Goal: Task Accomplishment & Management: Manage account settings

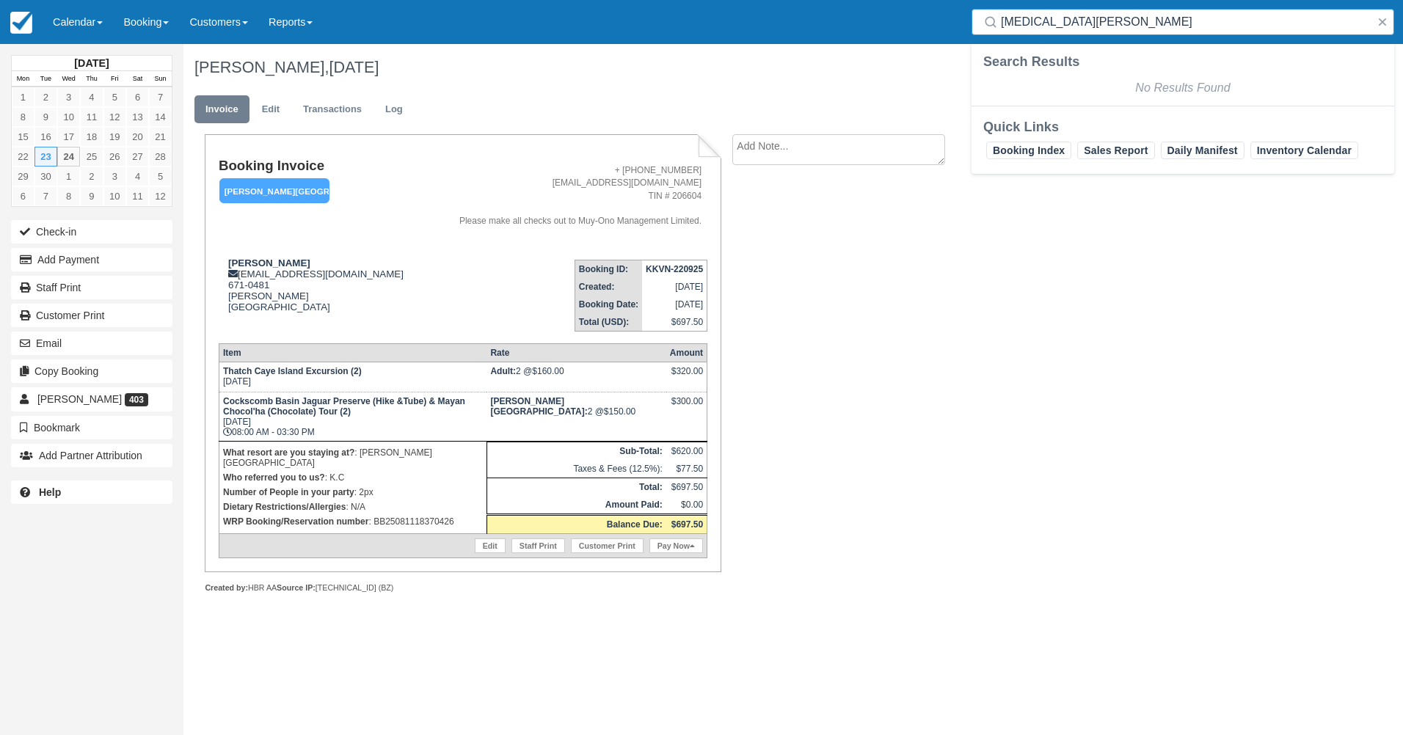
drag, startPoint x: 1033, startPoint y: 23, endPoint x: 928, endPoint y: 23, distance: 105.7
click at [928, 23] on div "Menu Calendar Booking Customer Inventory Booking Daily Manifest Daily List Note…" at bounding box center [701, 22] width 1403 height 44
paste input "ACGG-290425"
type input "ACGG-290425"
click at [1104, 68] on div "Search Results" at bounding box center [1182, 62] width 399 height 18
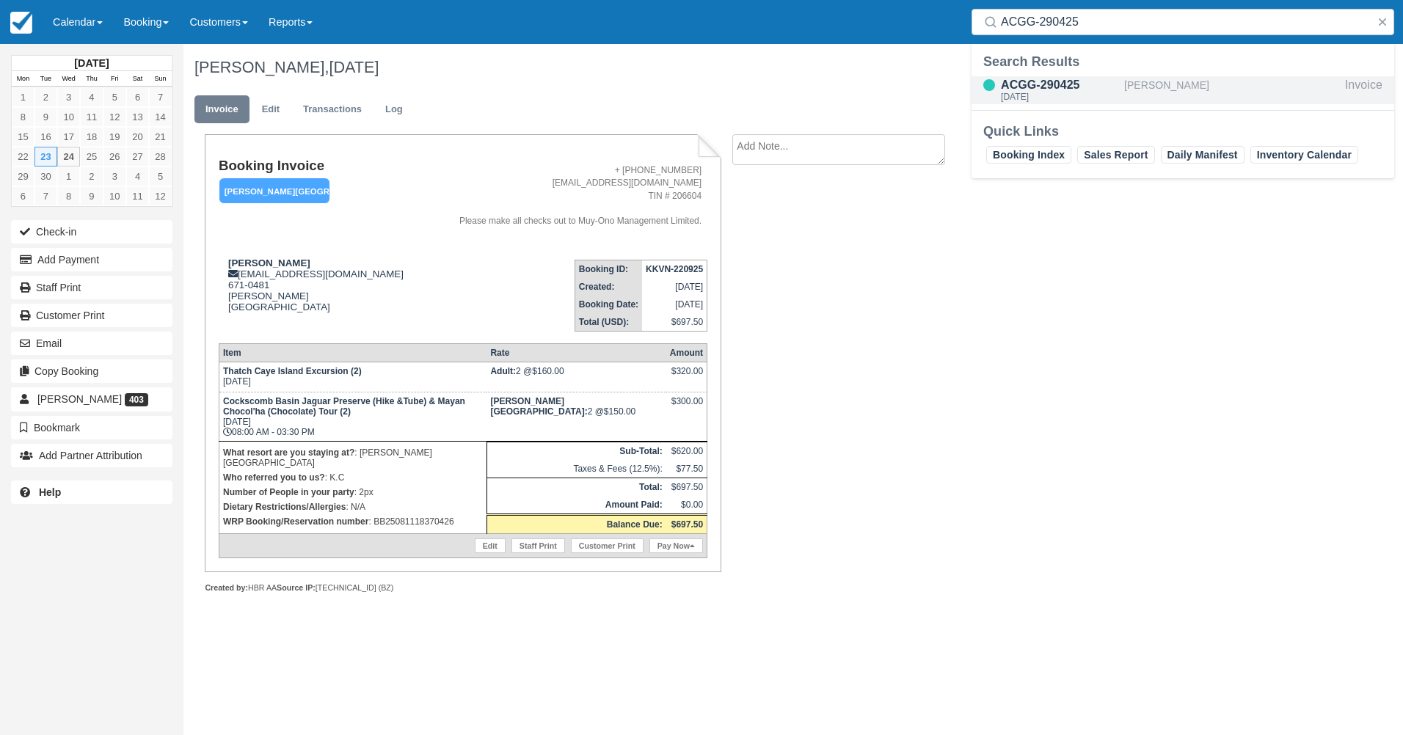
click at [1101, 81] on div "ACGG-290425" at bounding box center [1059, 85] width 117 height 18
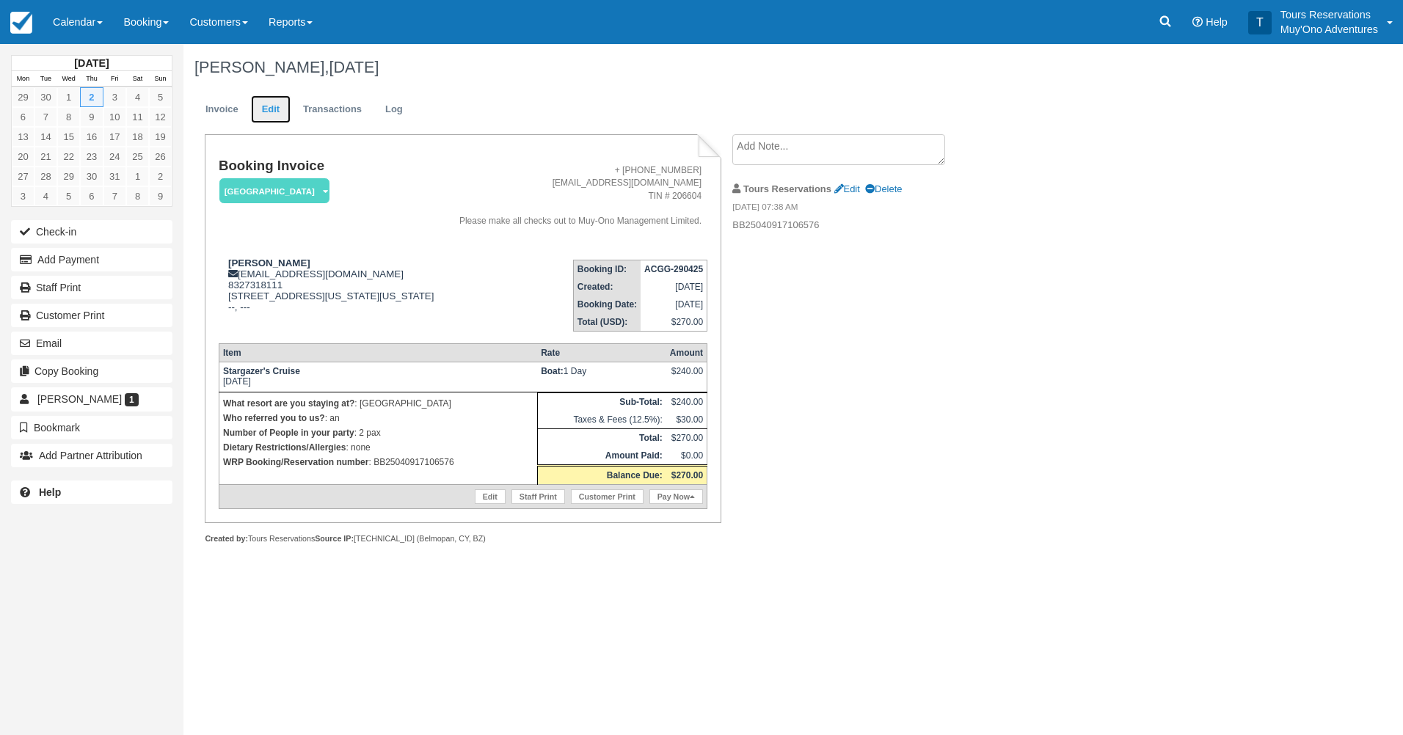
click at [271, 104] on link "Edit" at bounding box center [271, 109] width 40 height 29
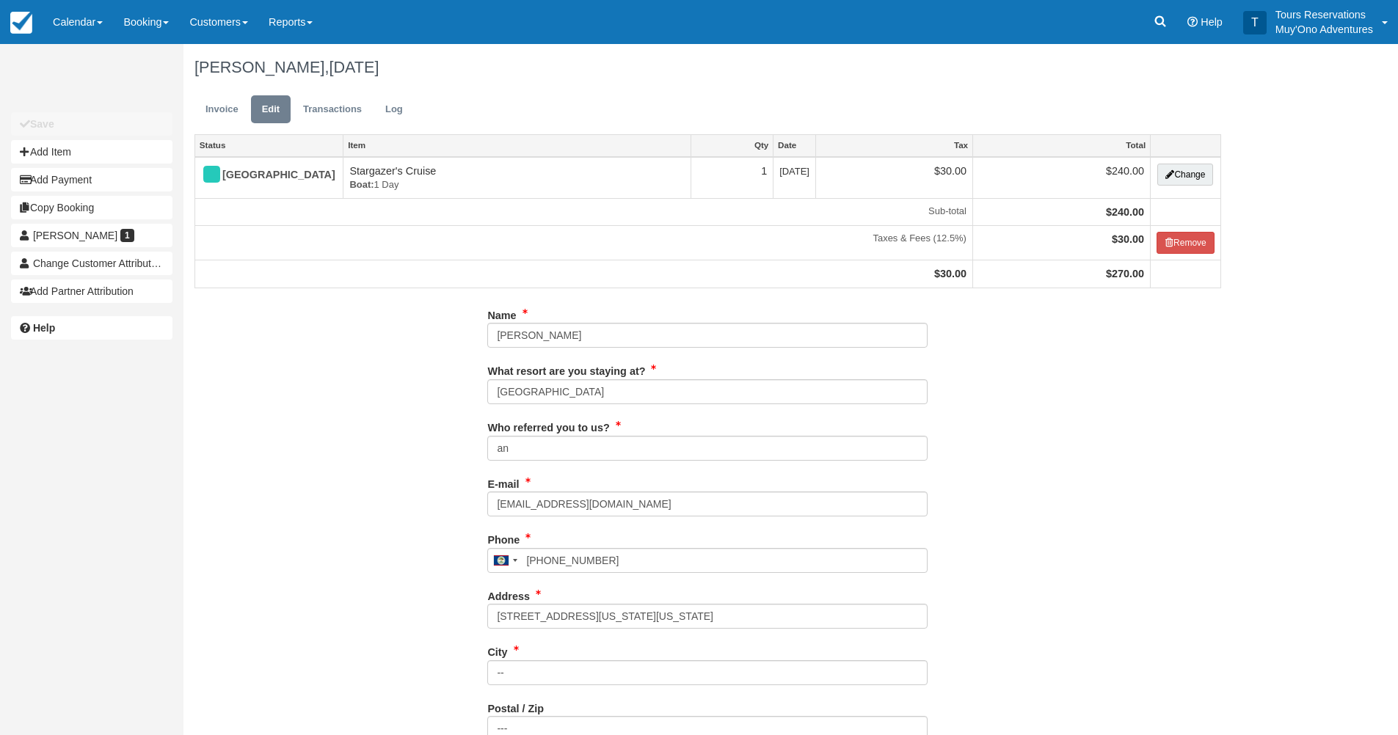
type input "8327318111"
click at [112, 148] on button "Add Item" at bounding box center [91, 151] width 161 height 23
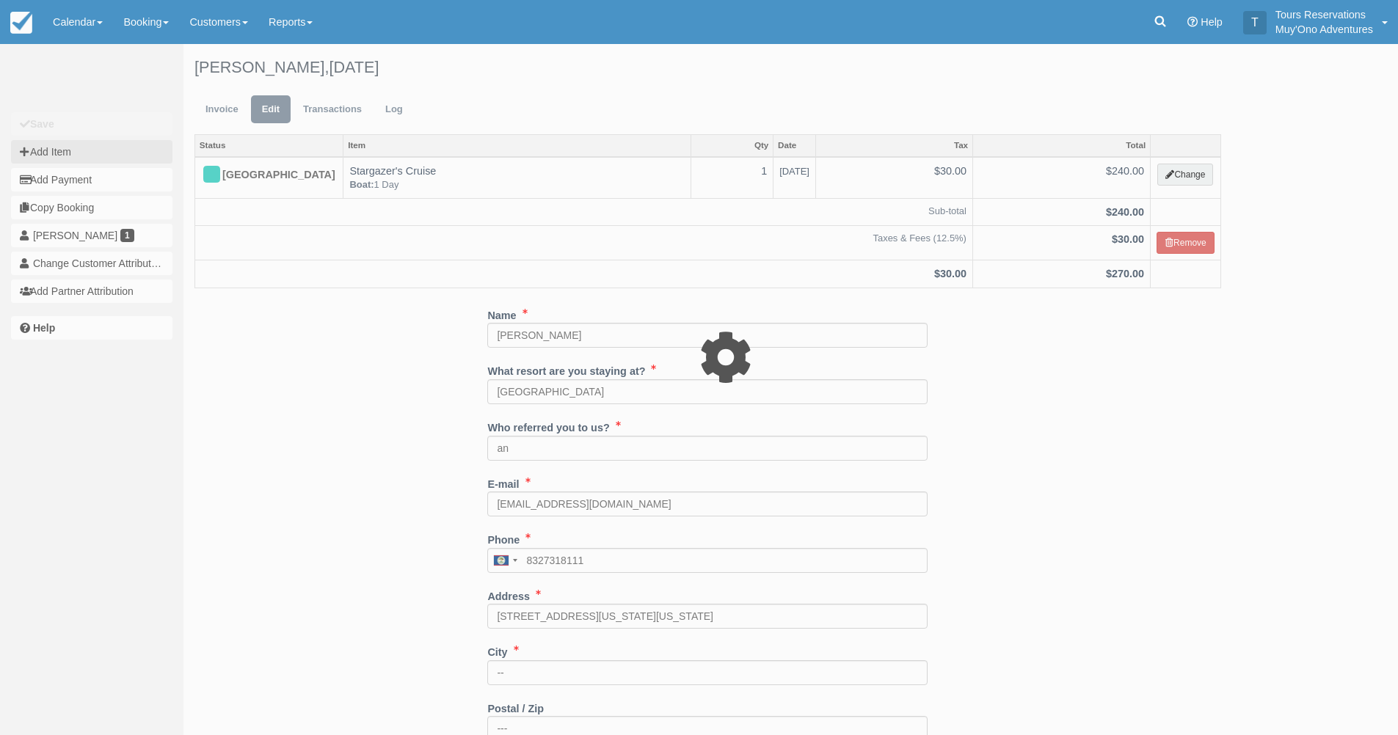
type input "0.00"
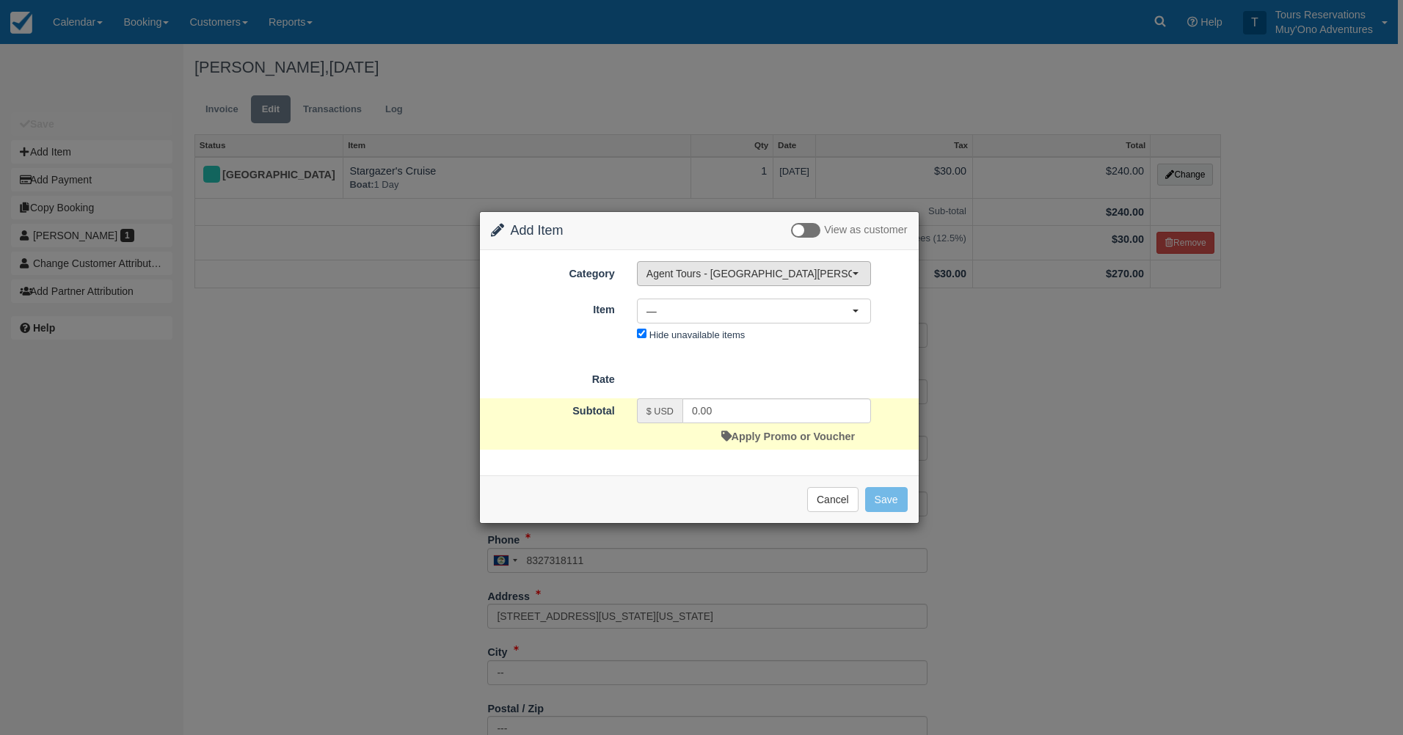
click at [681, 274] on span "Agent Tours - [GEOGRAPHIC_DATA][PERSON_NAME] Caulker/[GEOGRAPHIC_DATA] City Tou…" at bounding box center [749, 273] width 205 height 15
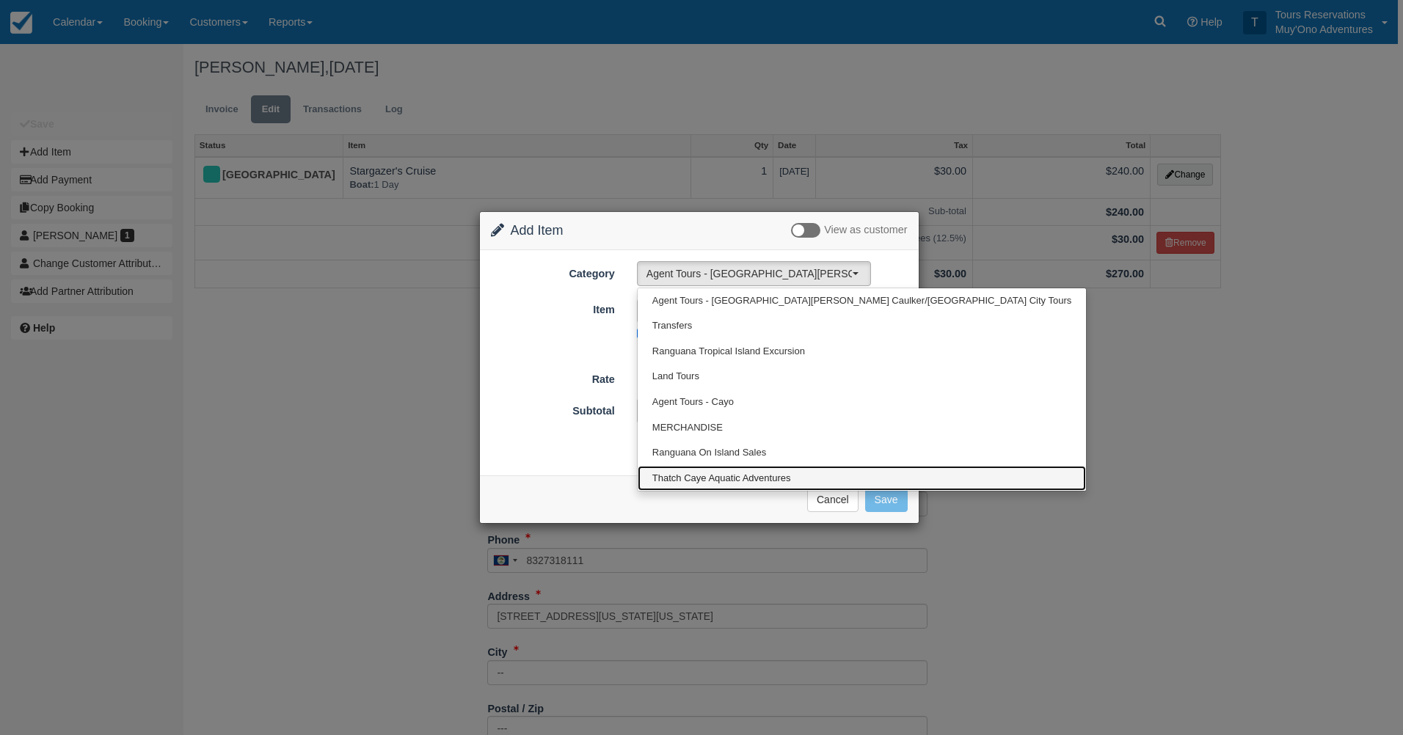
click at [743, 474] on span "Thatch Caye Aquatic Adventures" at bounding box center [721, 479] width 139 height 14
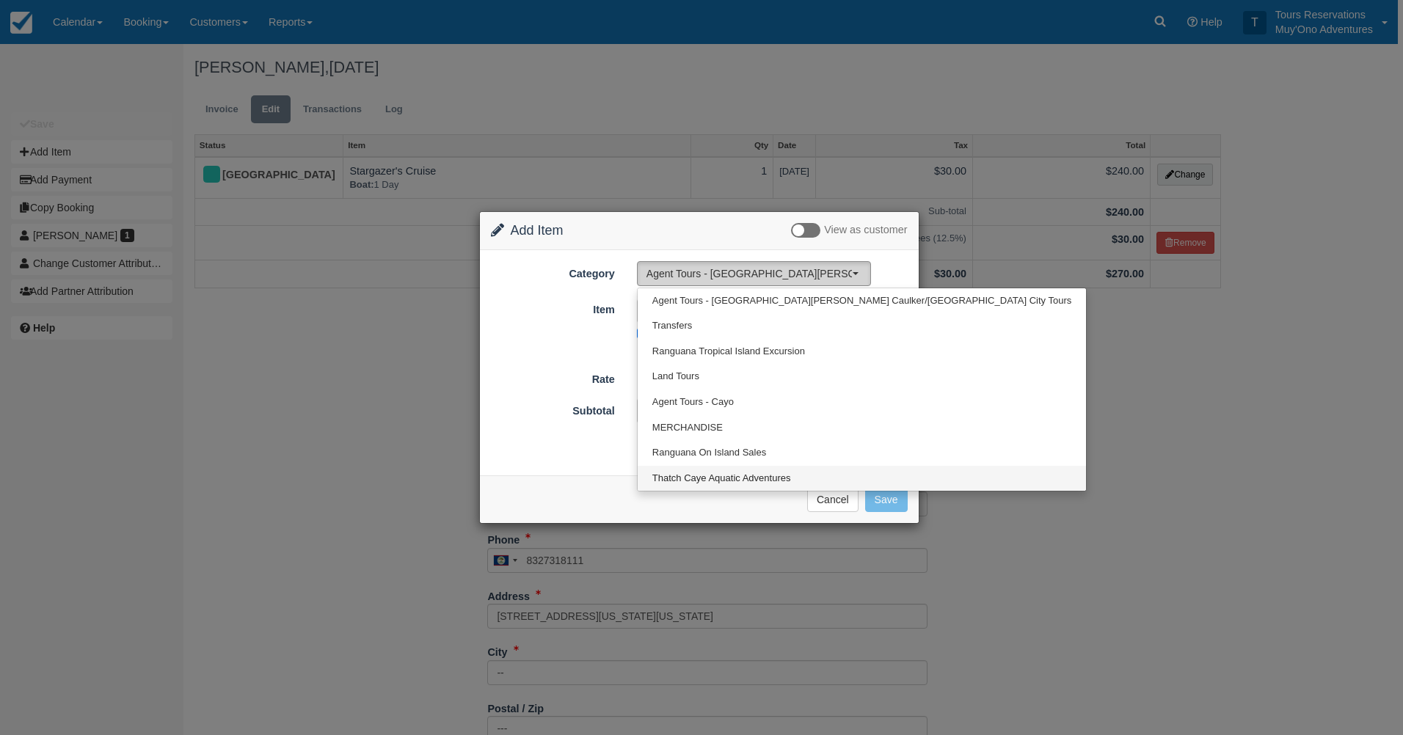
select select "64"
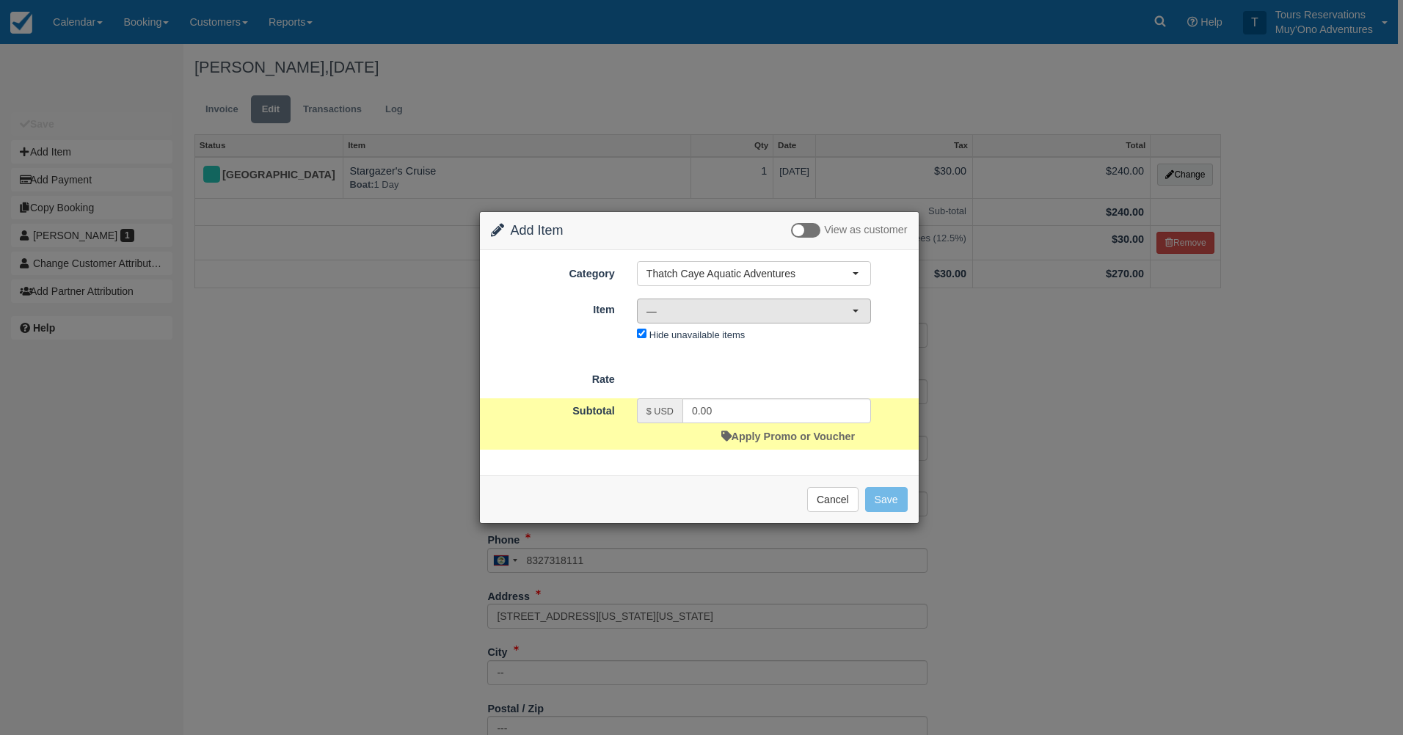
click at [713, 313] on span "—" at bounding box center [749, 311] width 205 height 15
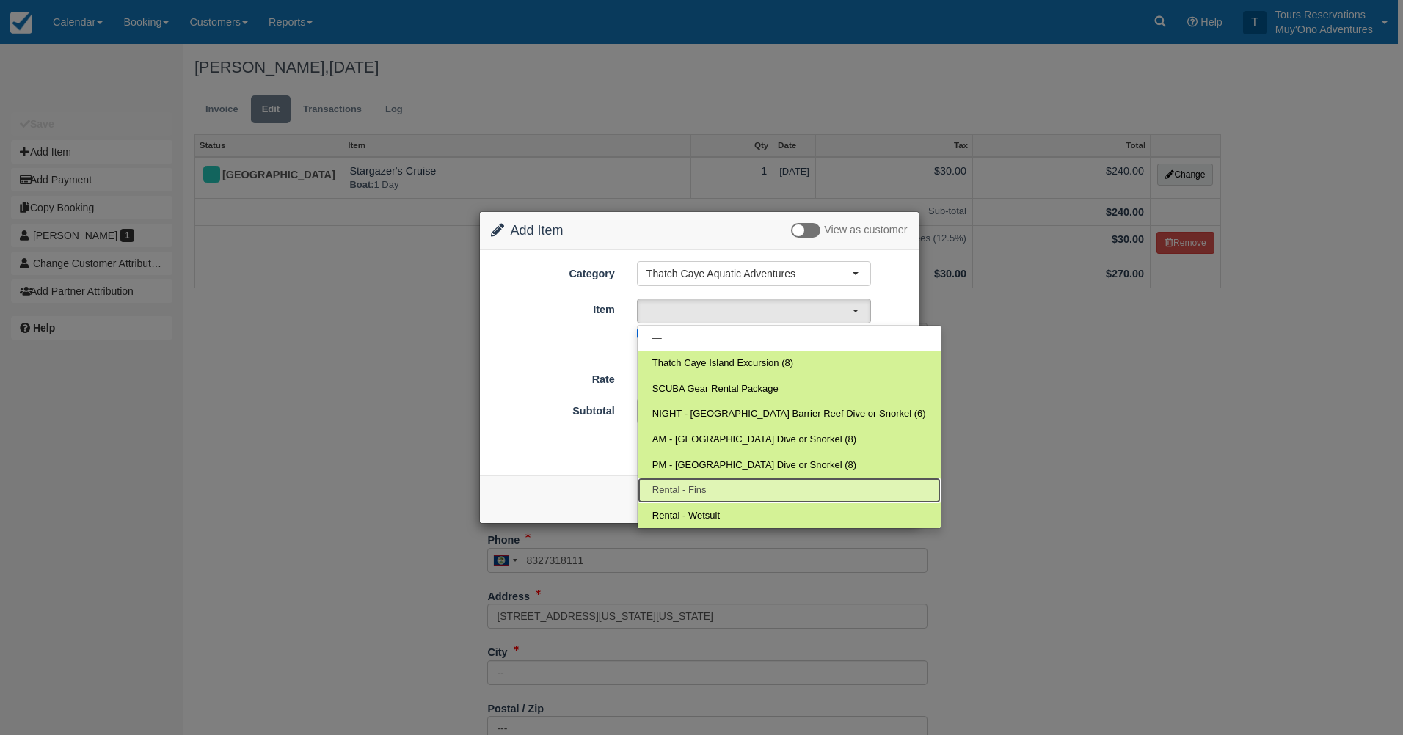
click at [702, 482] on link "Rental - Fins" at bounding box center [789, 491] width 303 height 26
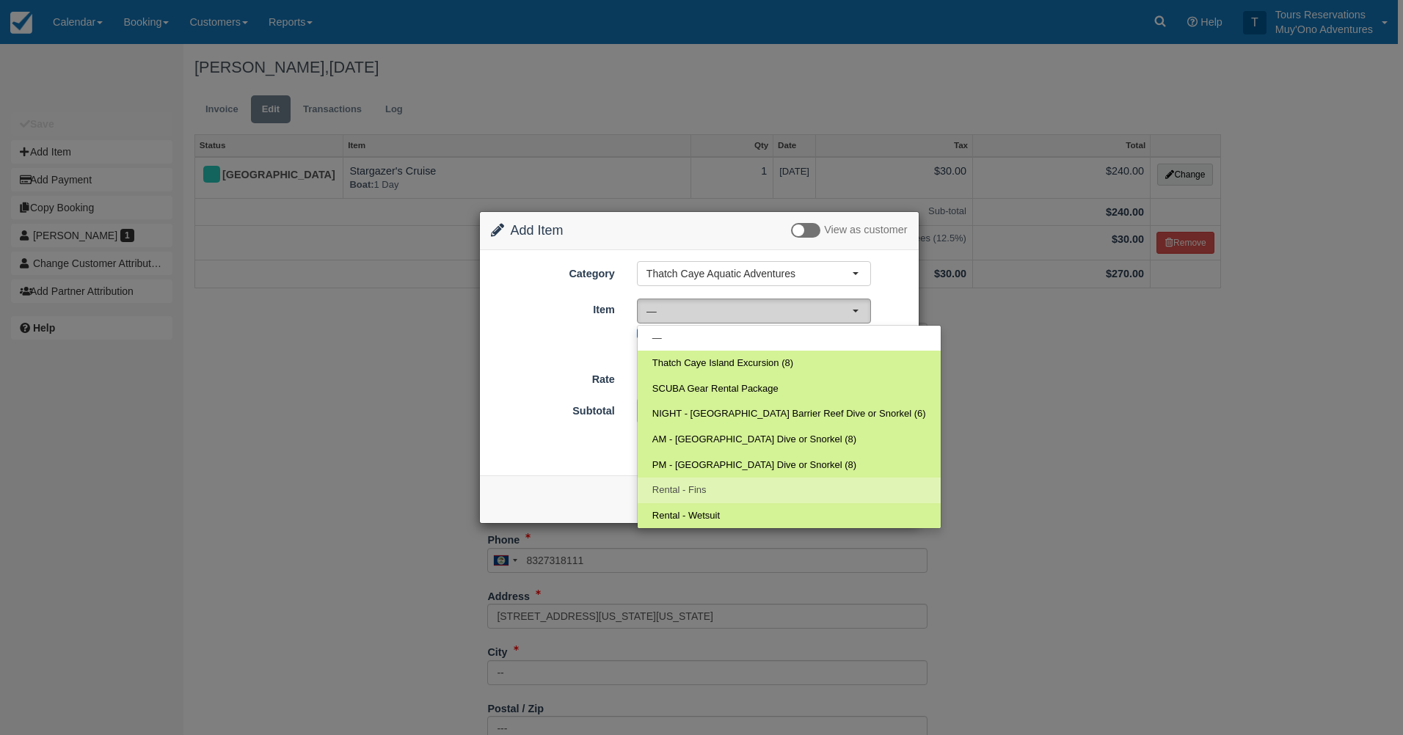
select select "60"
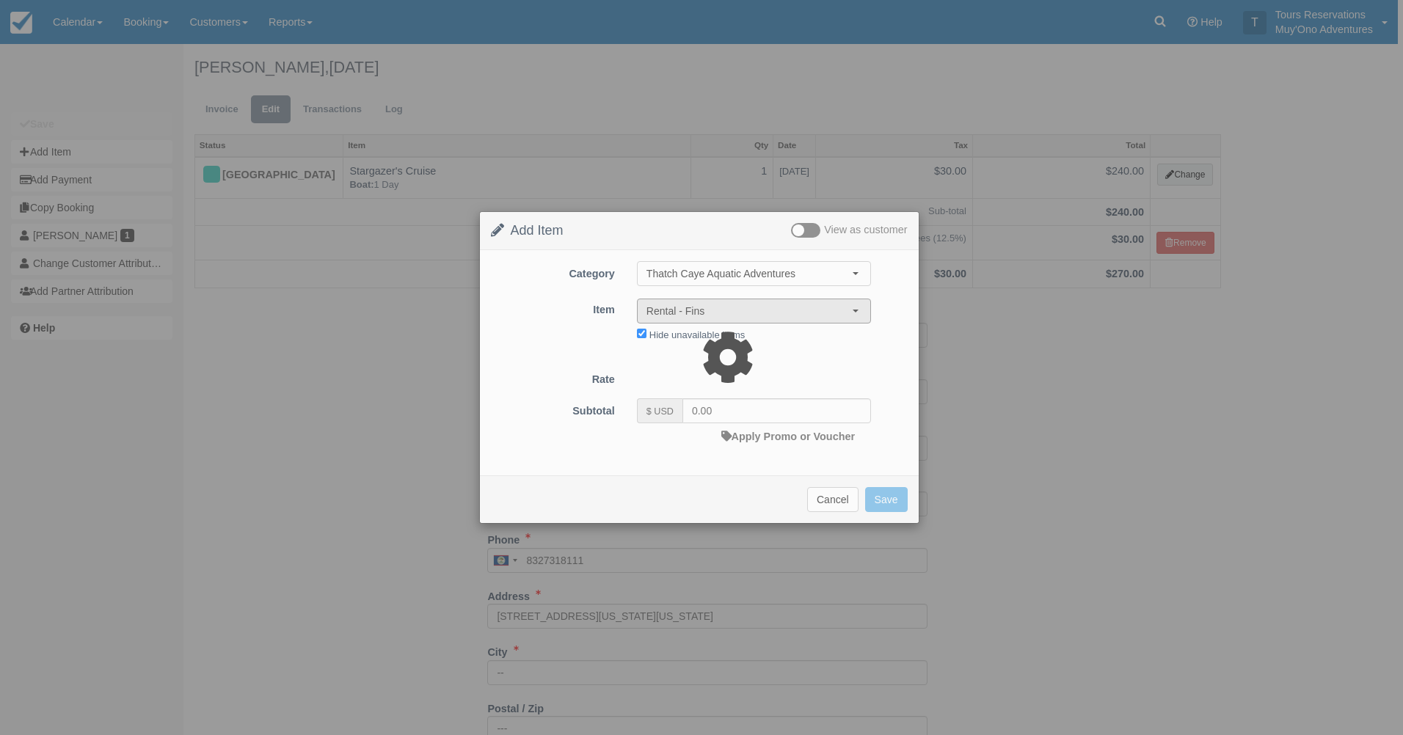
type input "5.00"
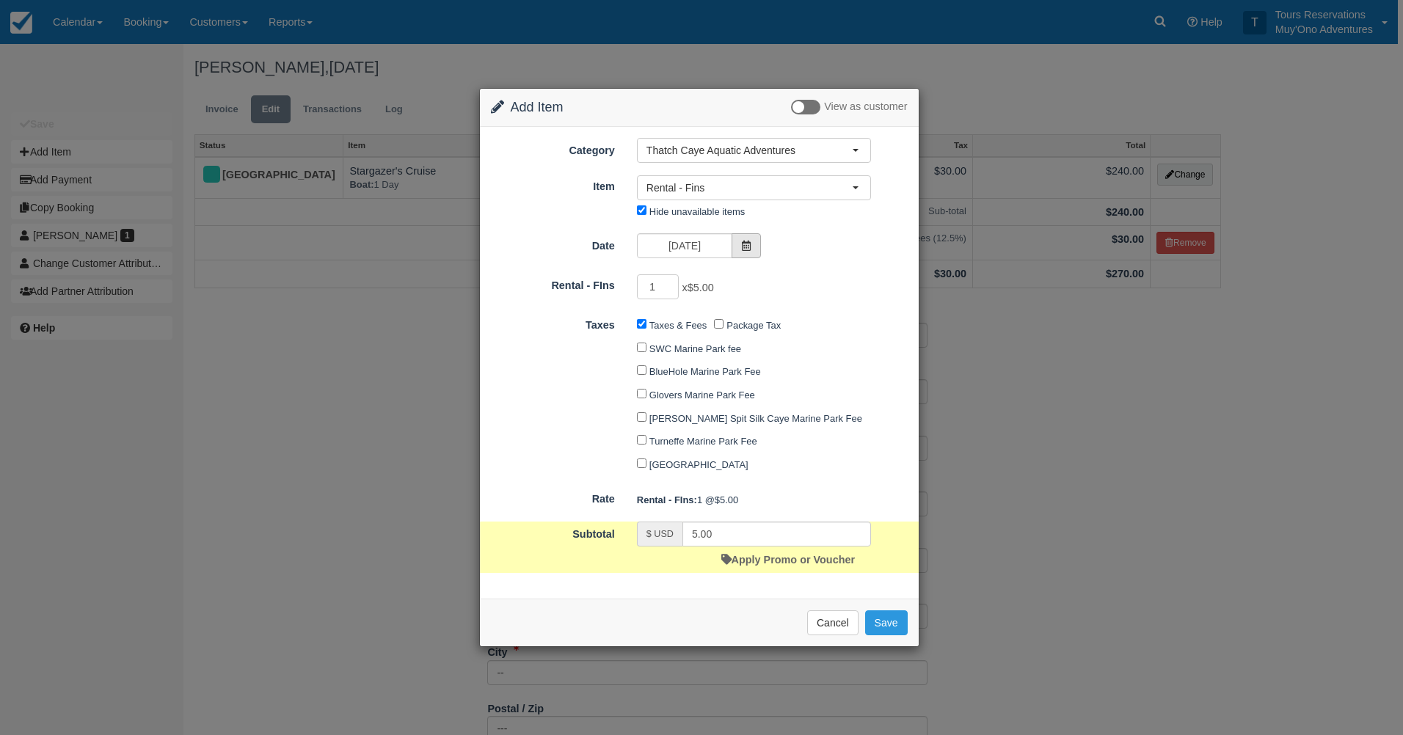
click at [747, 244] on icon at bounding box center [746, 246] width 10 height 10
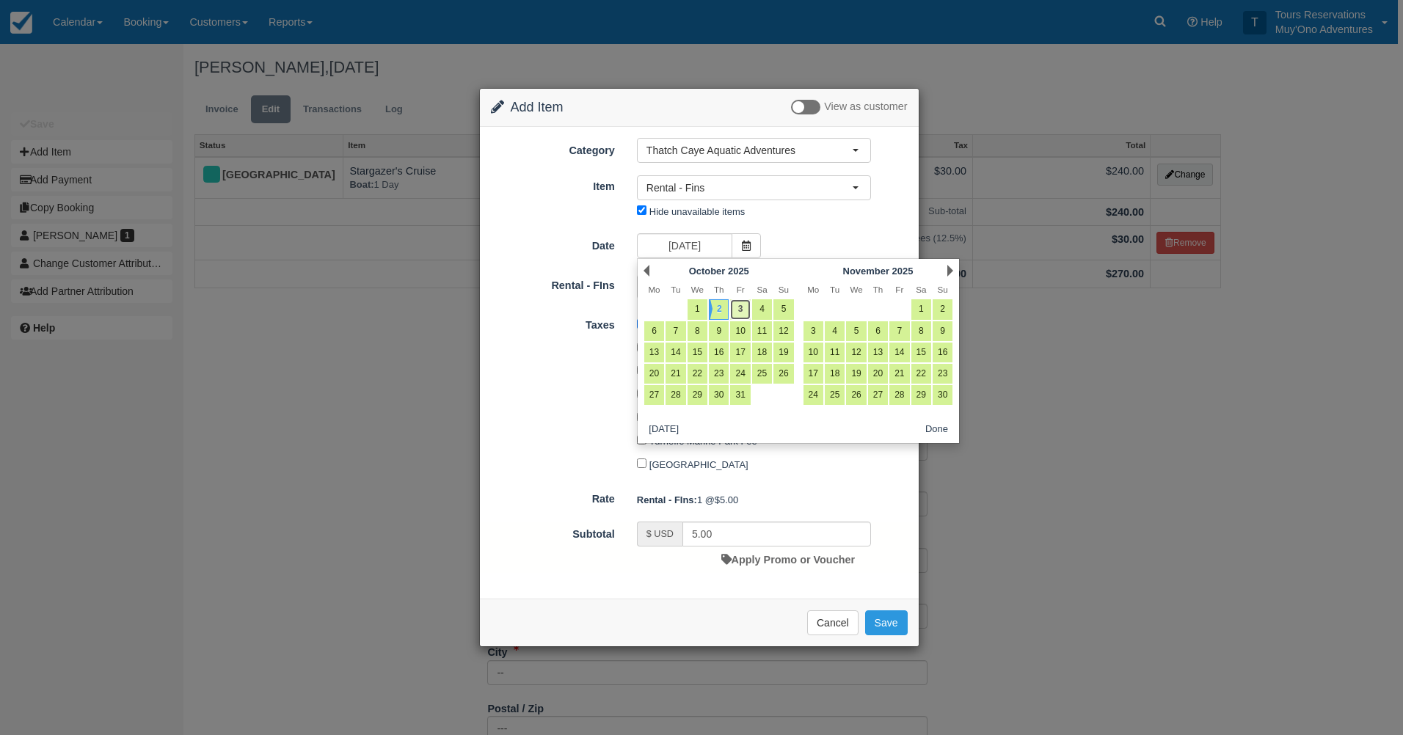
click at [743, 310] on link "3" at bounding box center [740, 309] width 20 height 20
type input "10/03/25"
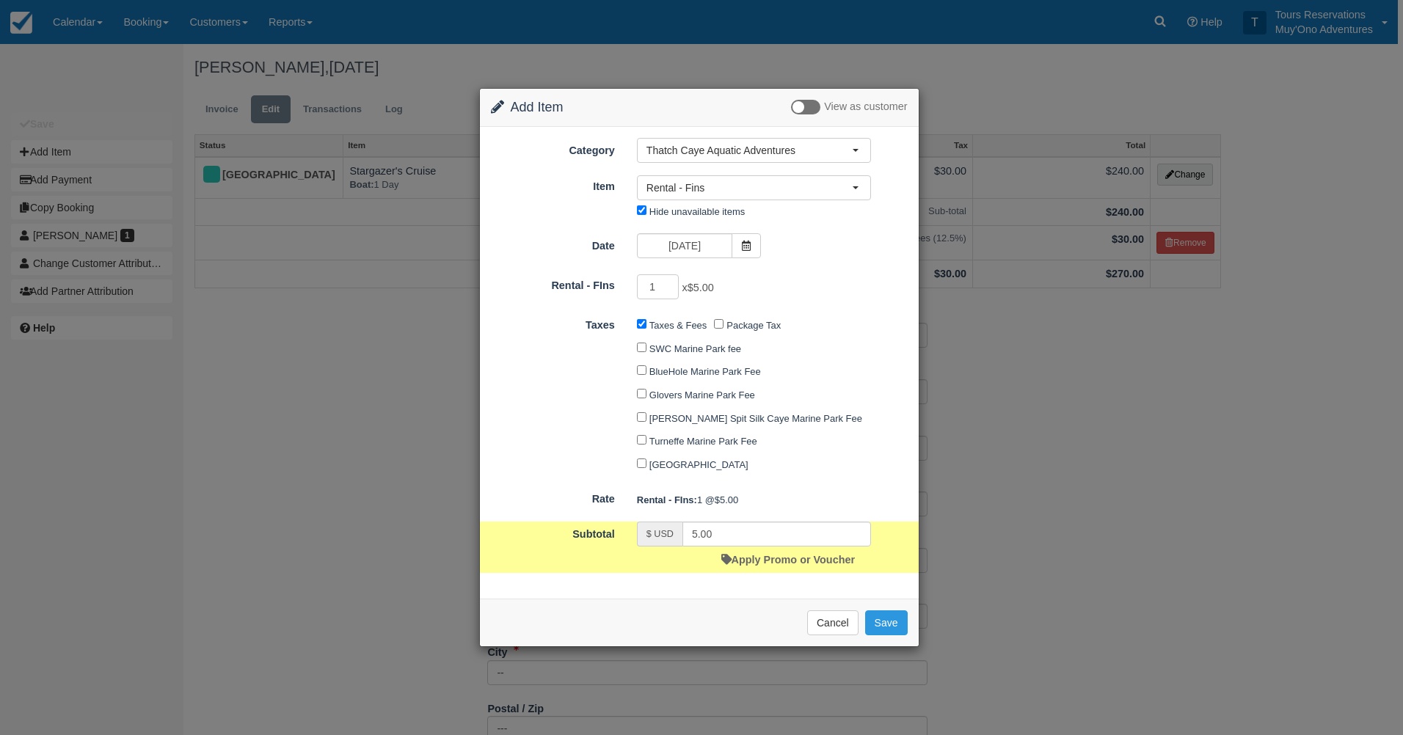
click at [794, 241] on div "Date 10/03/25" at bounding box center [699, 247] width 439 height 29
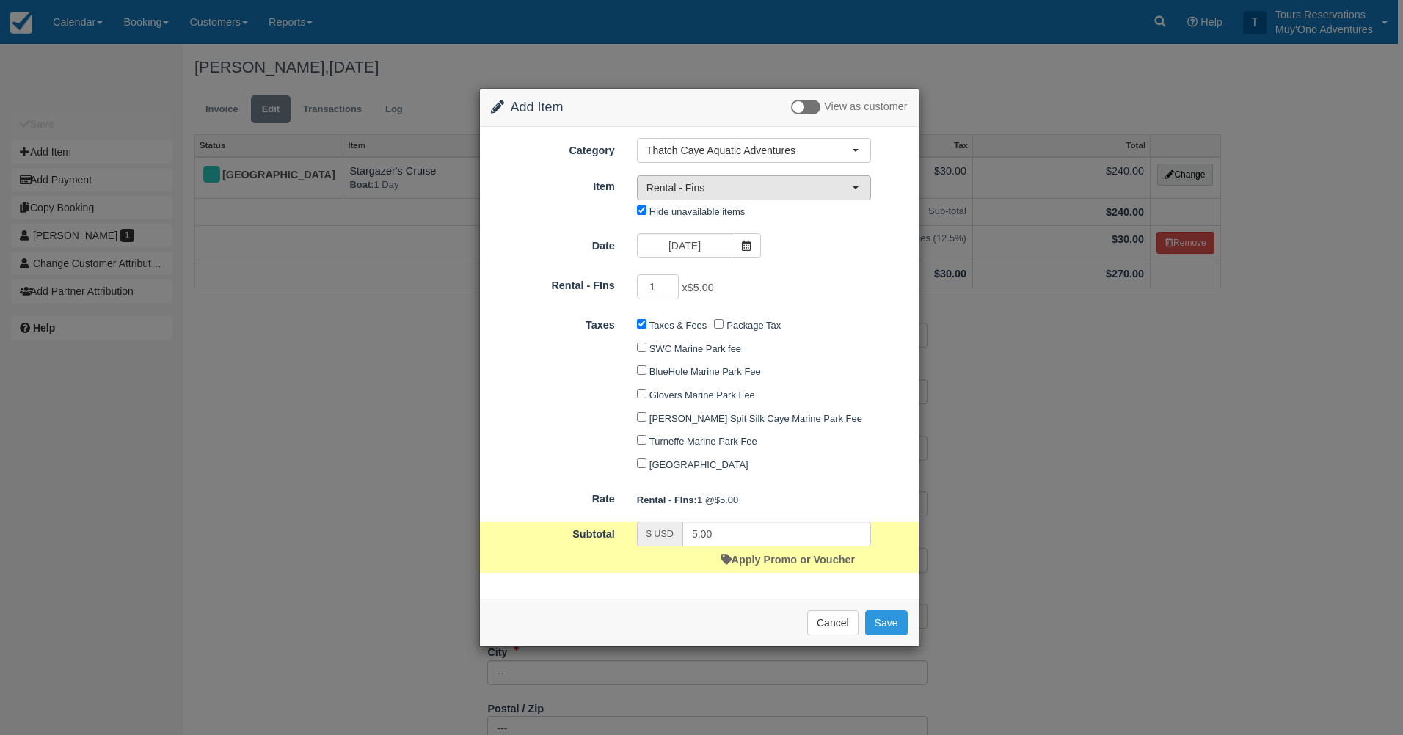
click at [798, 190] on span "Rental - Fins" at bounding box center [749, 188] width 205 height 15
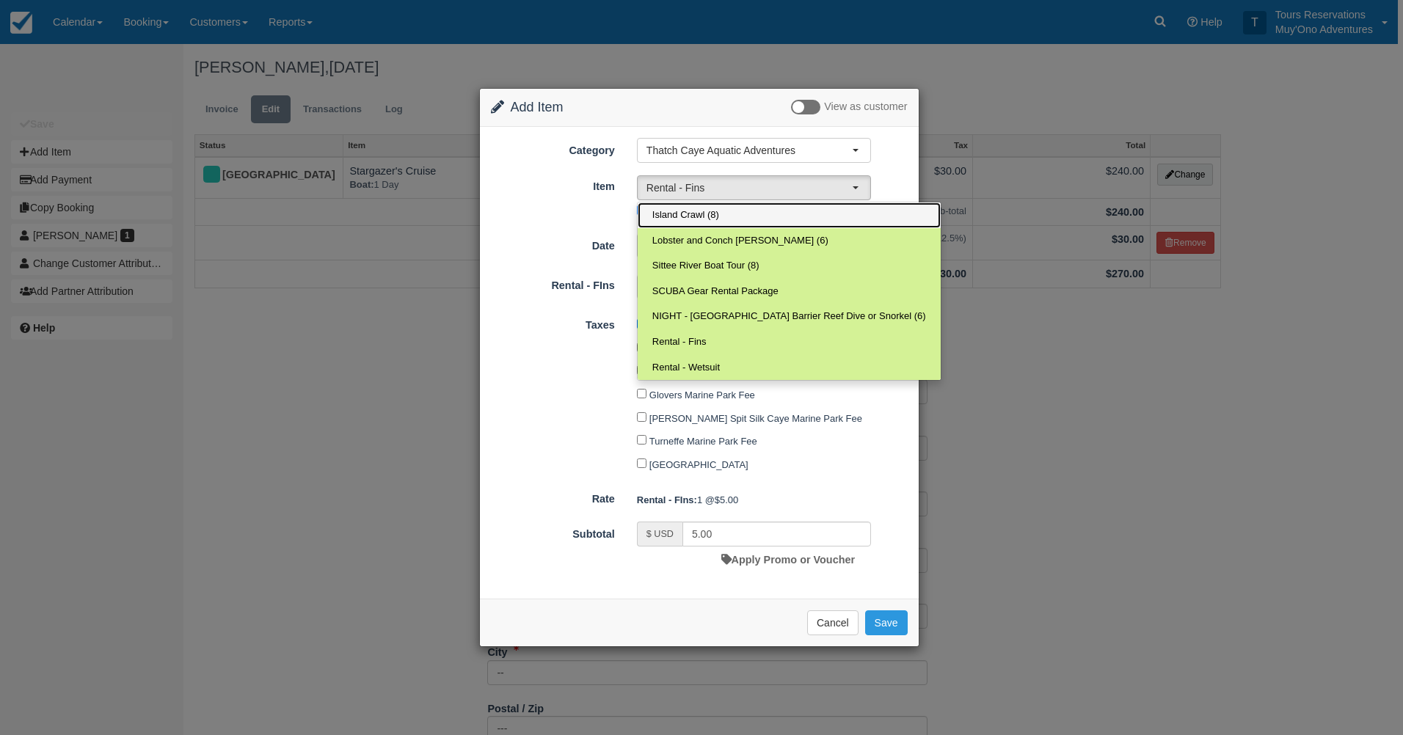
click at [730, 217] on link "Island Crawl (8)" at bounding box center [789, 216] width 303 height 26
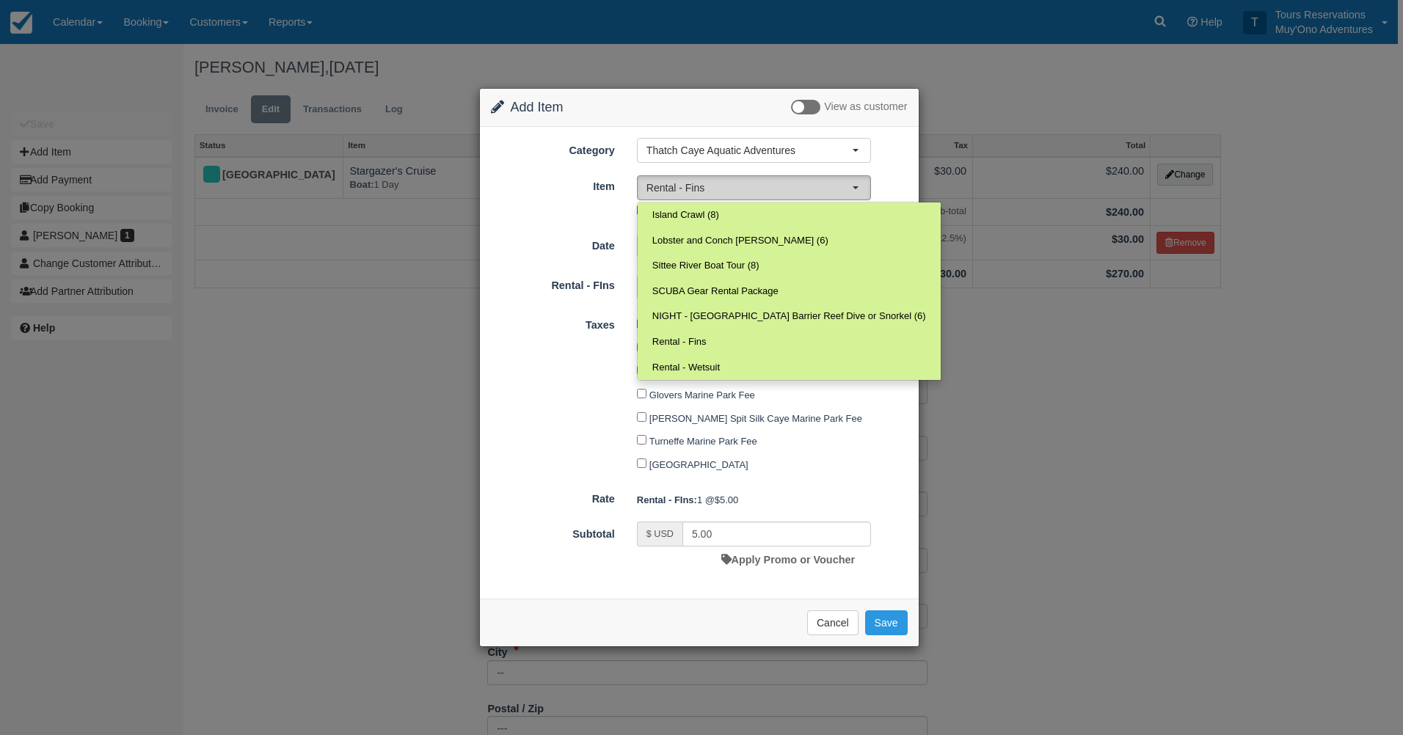
select select "305"
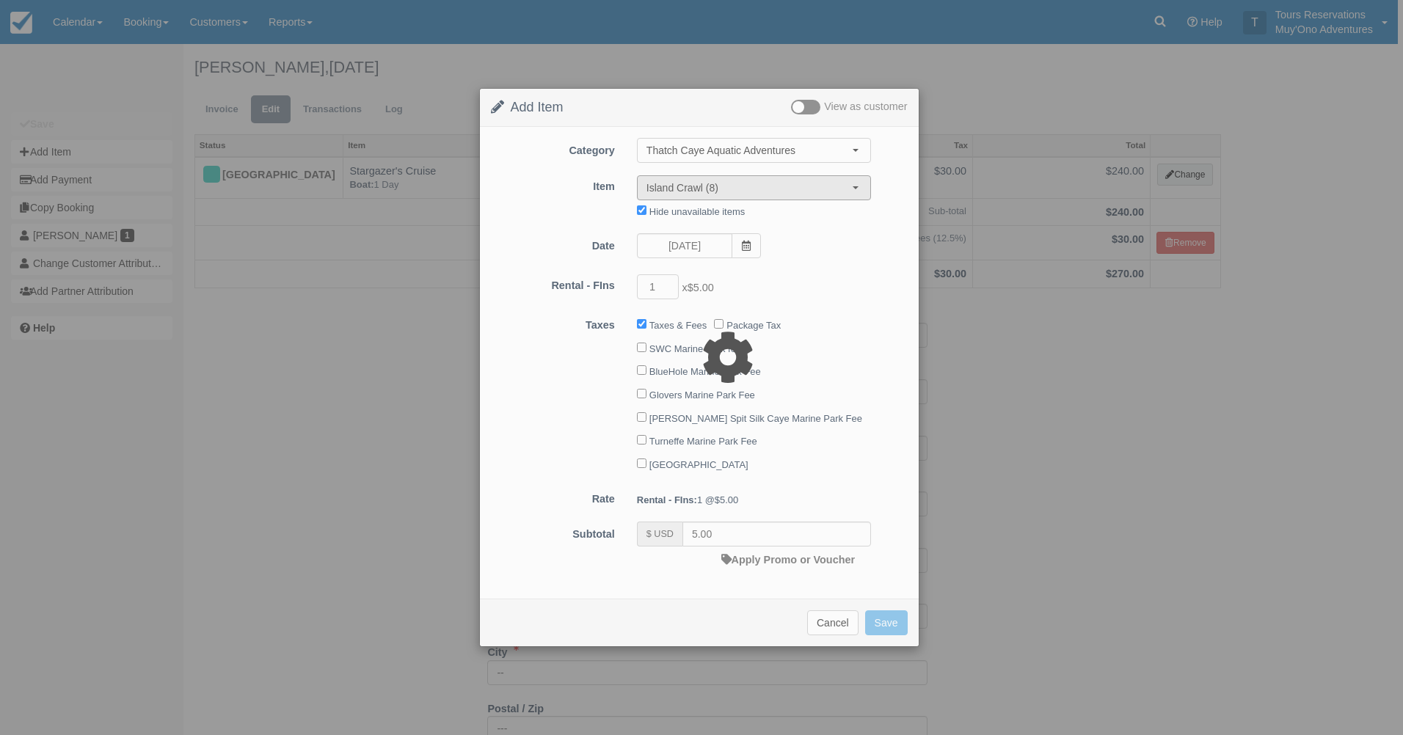
type input "0.00"
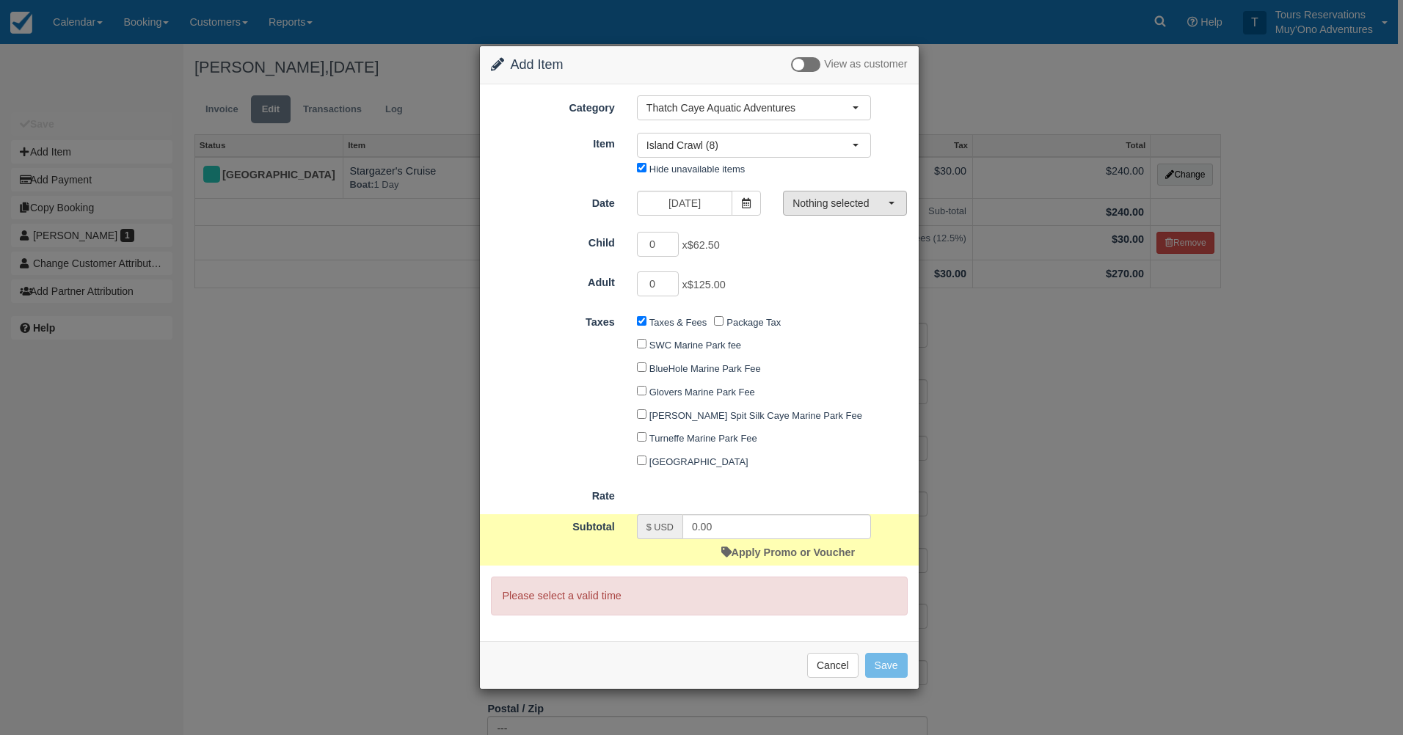
click at [812, 211] on button "Nothing selected" at bounding box center [845, 203] width 124 height 25
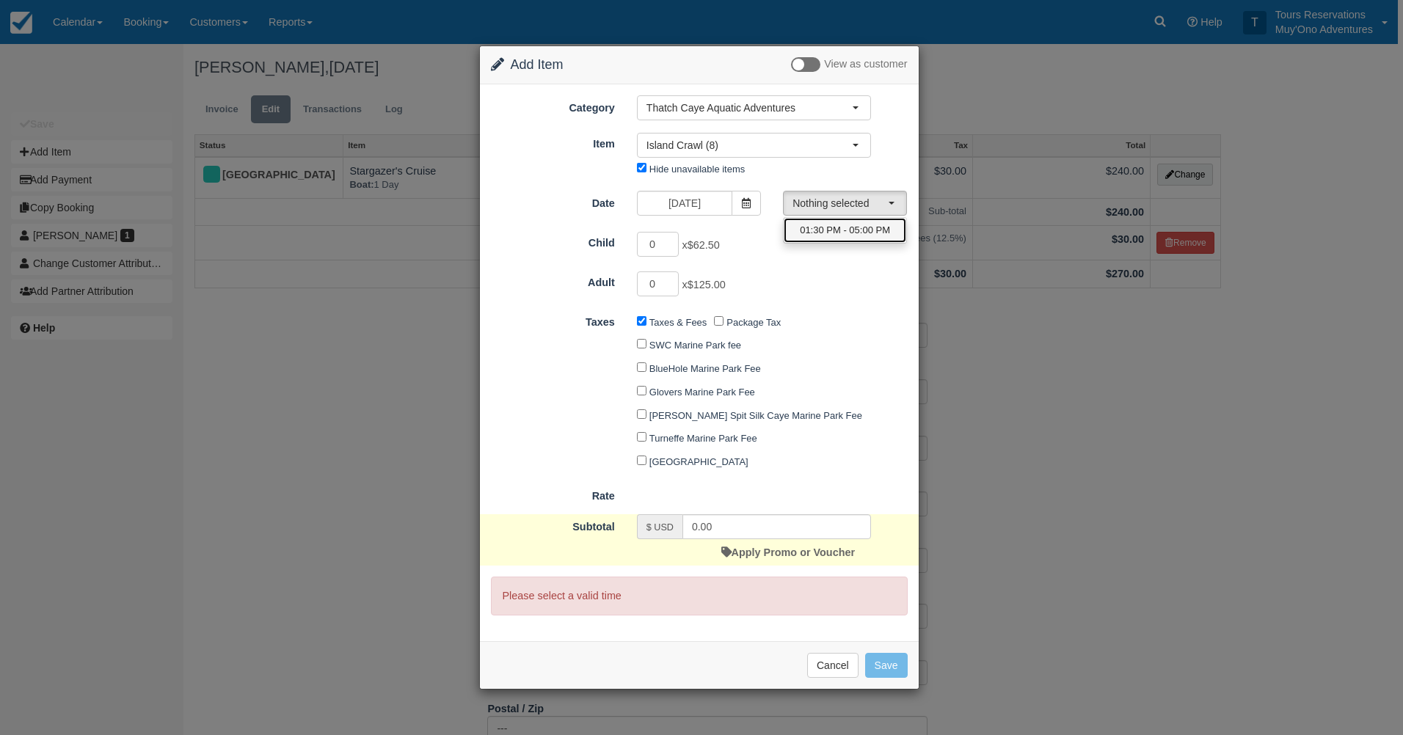
click at [818, 228] on span "01:30 PM - 05:00 PM" at bounding box center [845, 231] width 90 height 14
select select "0"
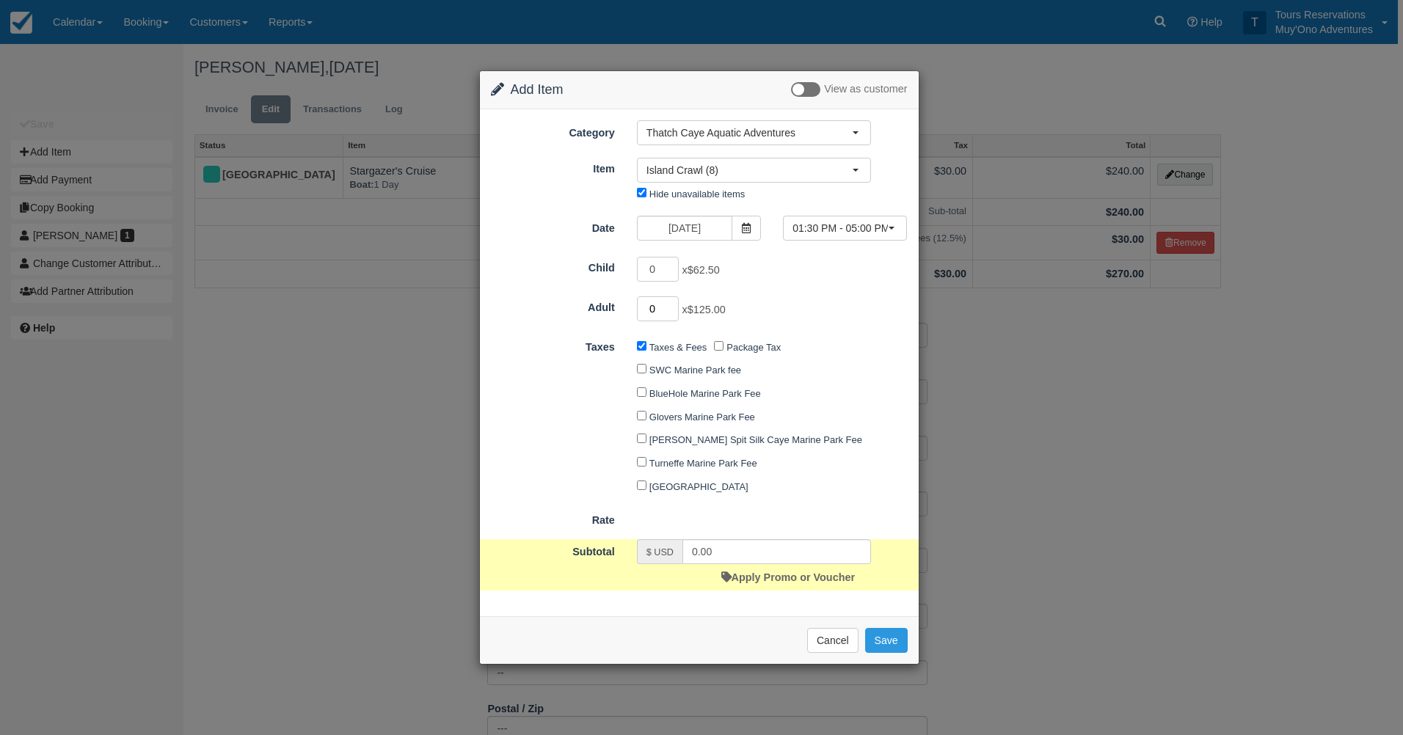
click at [669, 309] on input "0" at bounding box center [658, 308] width 43 height 25
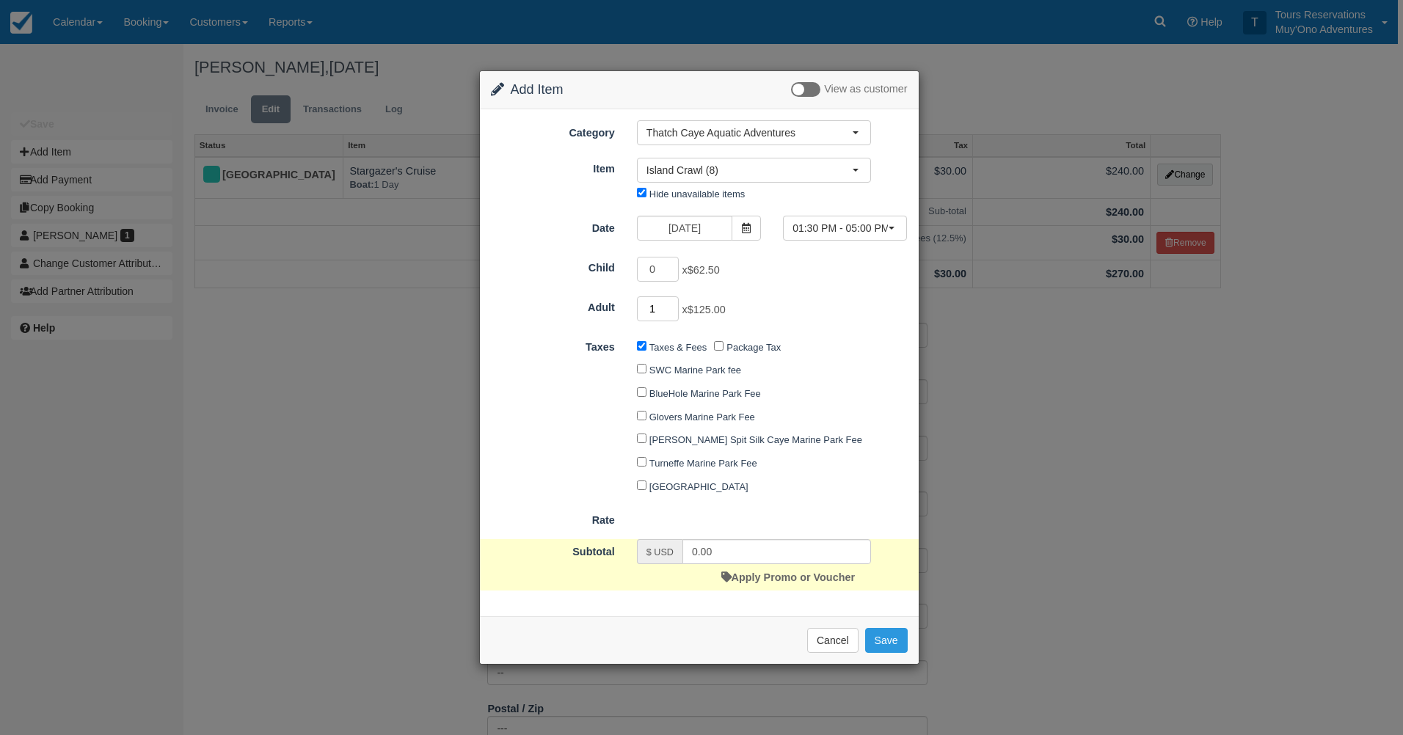
click at [669, 306] on input "1" at bounding box center [658, 308] width 43 height 25
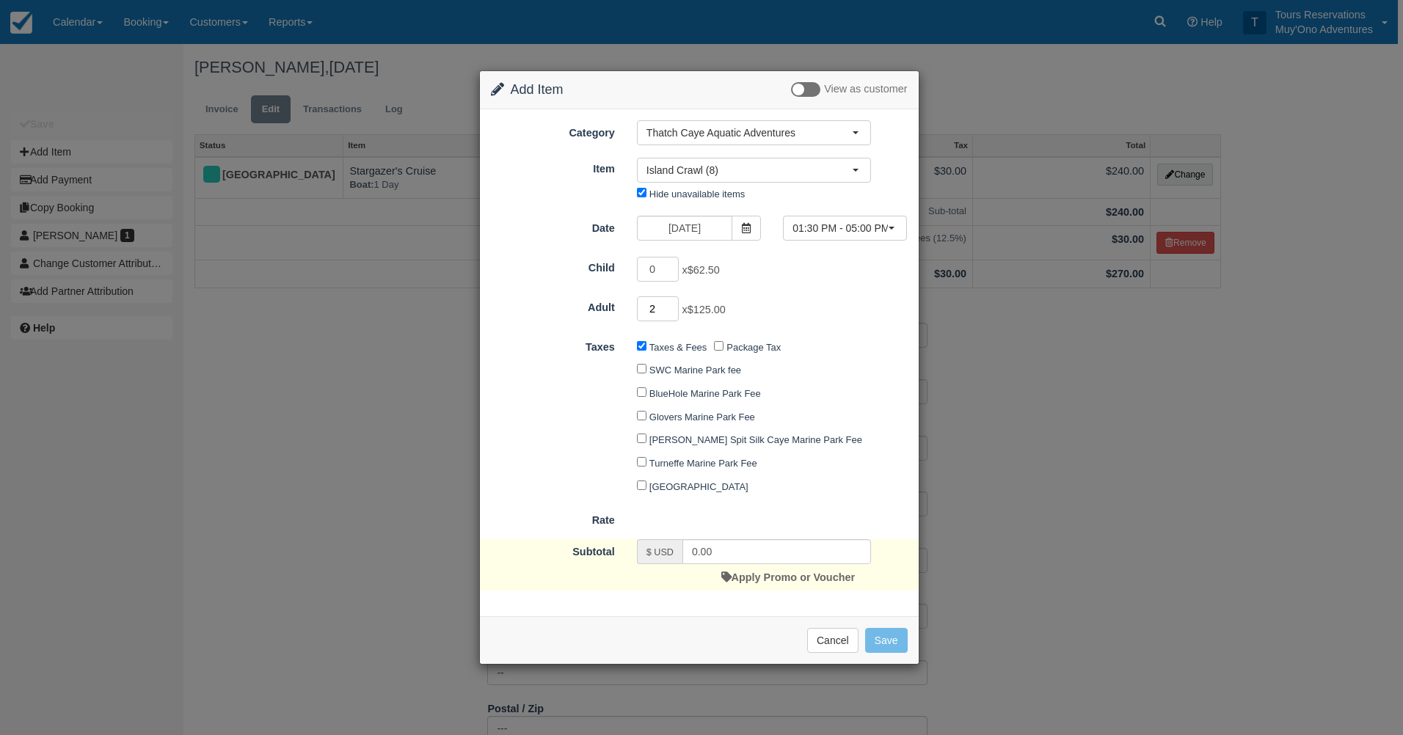
type input "2"
click at [669, 306] on input "2" at bounding box center [658, 308] width 43 height 25
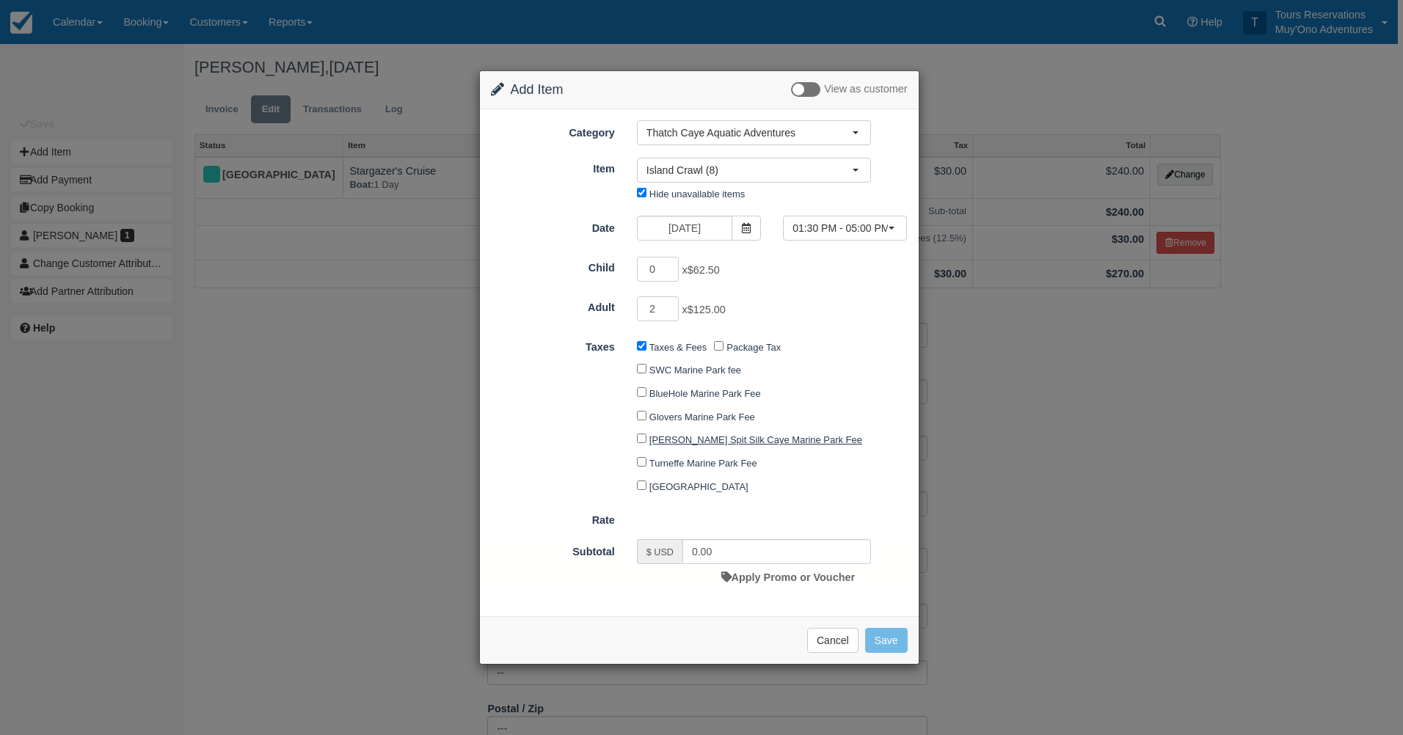
type input "250.00"
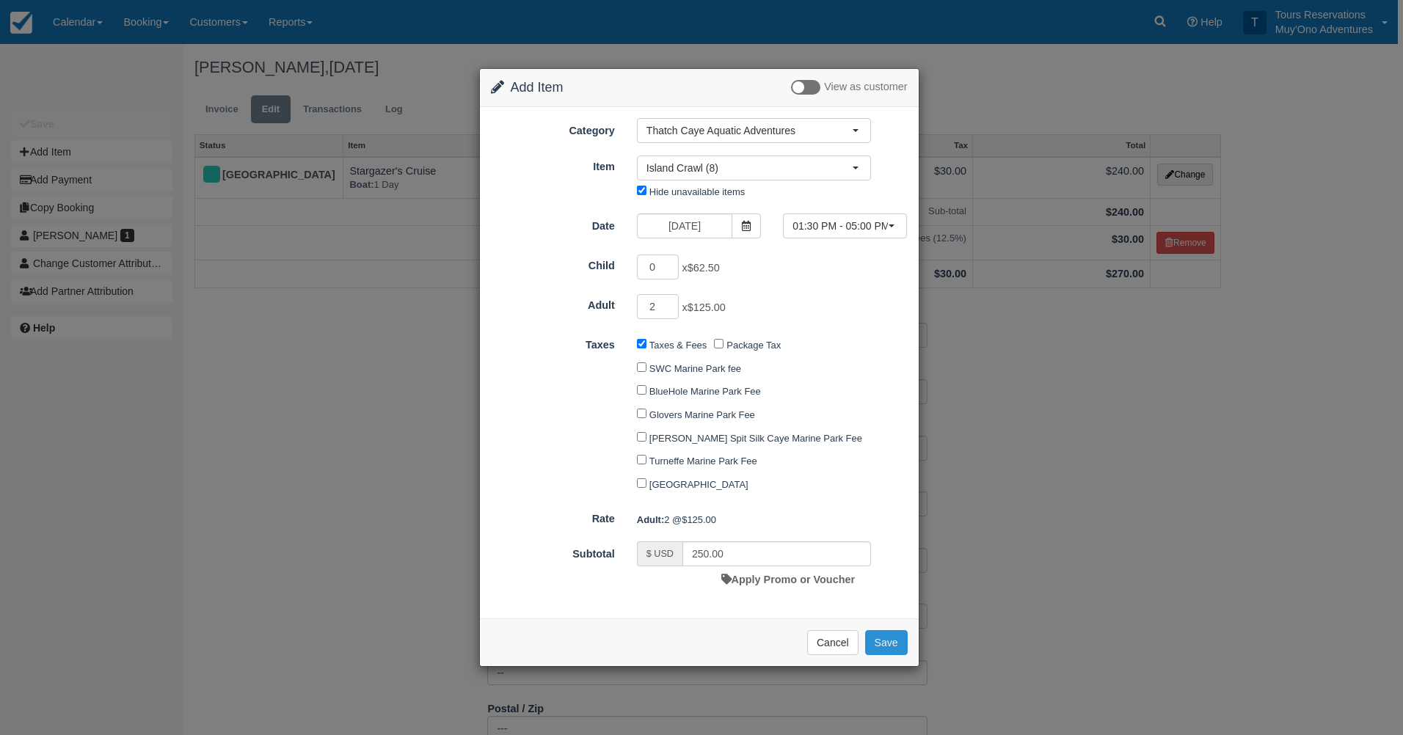
click at [898, 646] on button "Save" at bounding box center [886, 642] width 43 height 25
checkbox input "false"
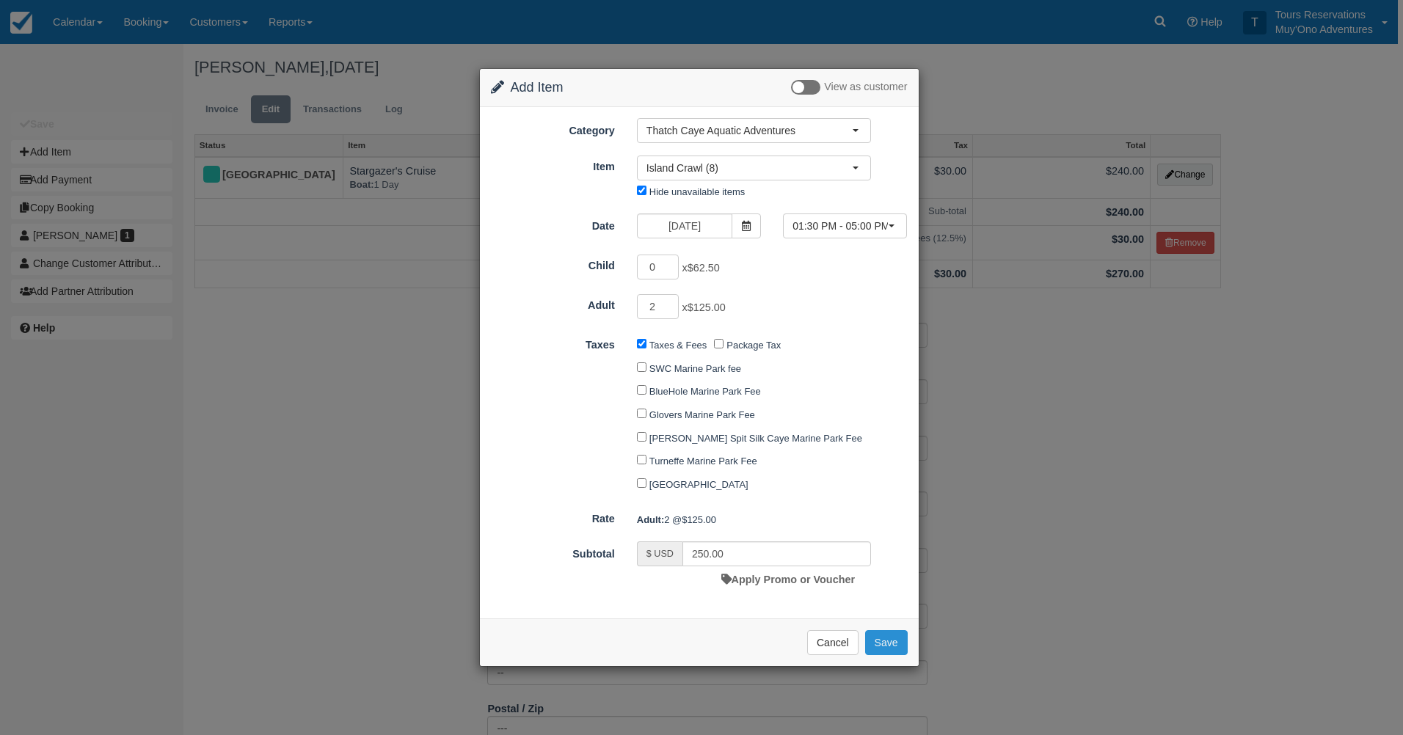
checkbox input "false"
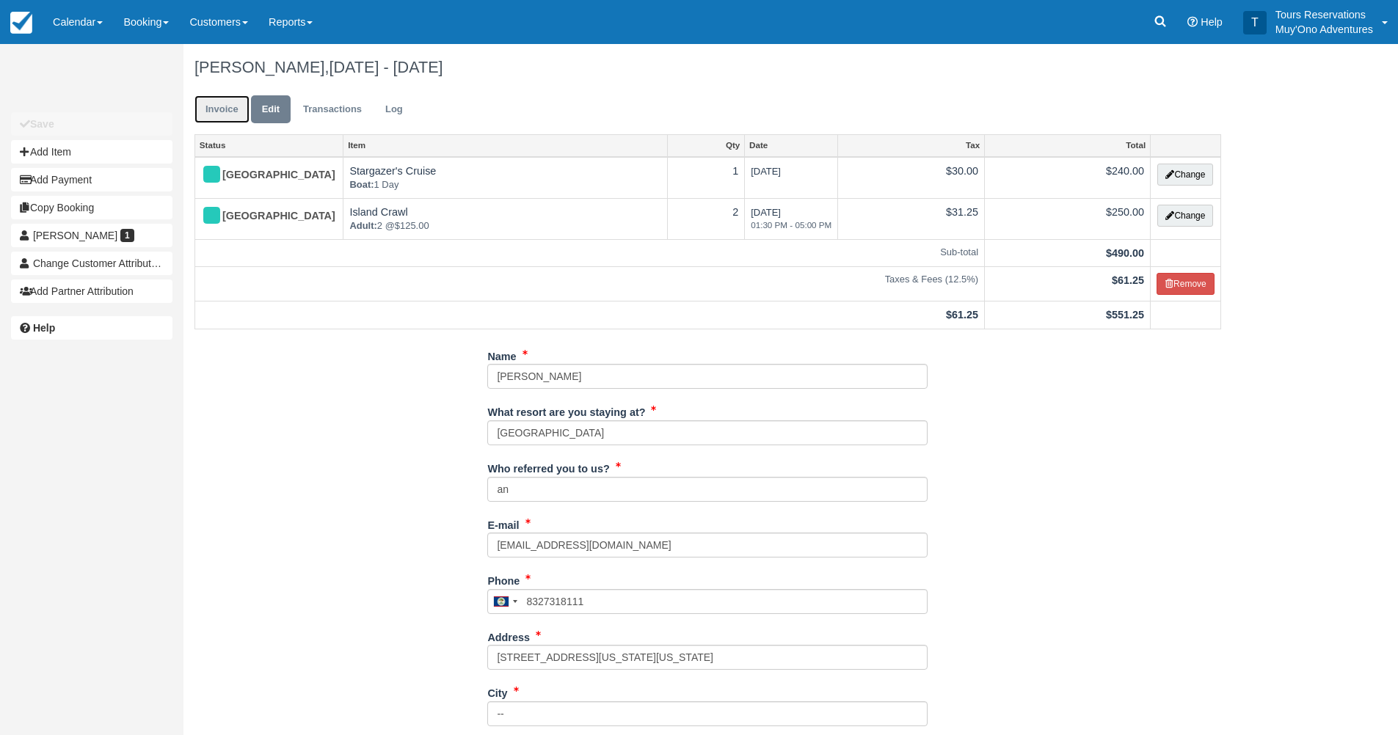
drag, startPoint x: 239, startPoint y: 115, endPoint x: 252, endPoint y: 116, distance: 13.2
click at [239, 115] on link "Invoice" at bounding box center [221, 109] width 55 height 29
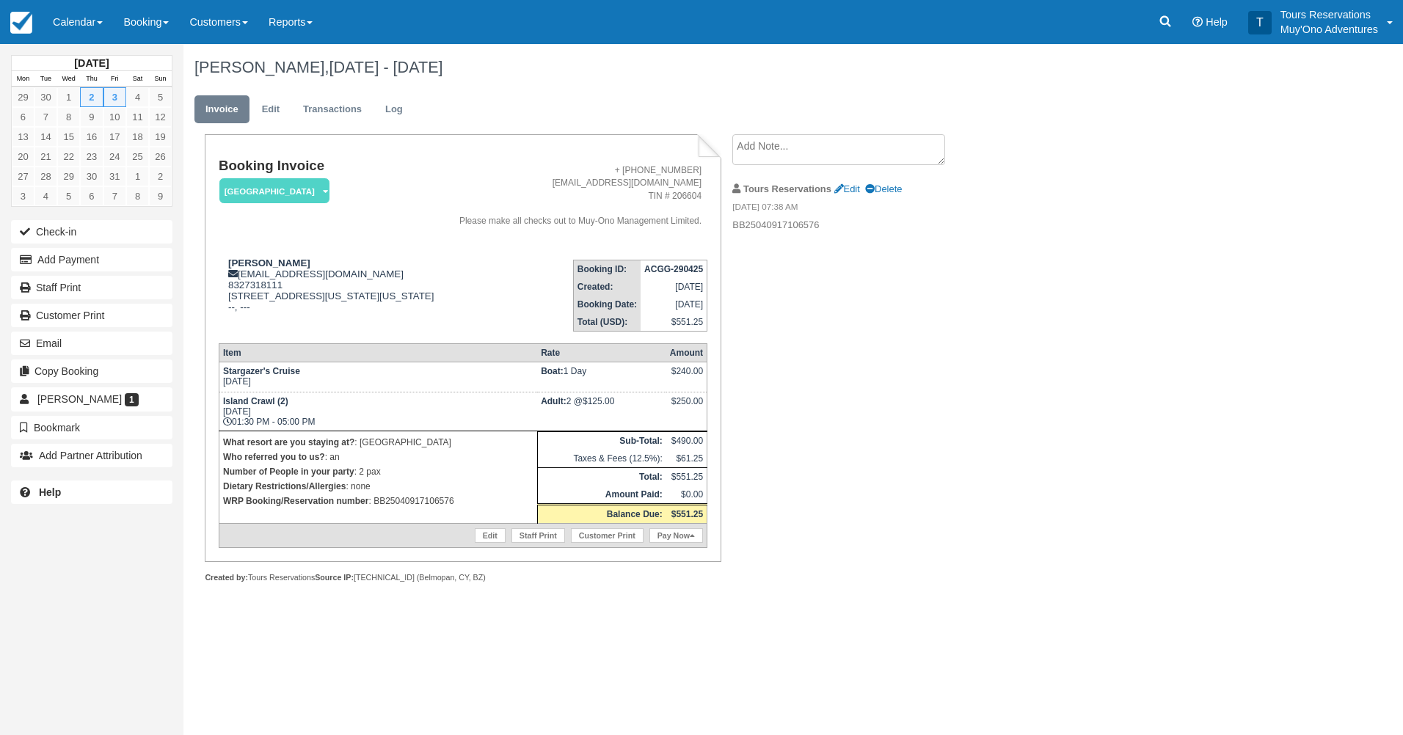
click at [673, 274] on td "ACGG-290425" at bounding box center [674, 269] width 67 height 18
copy tbody "ACGG-290425"
